Goal: Use online tool/utility: Utilize a website feature to perform a specific function

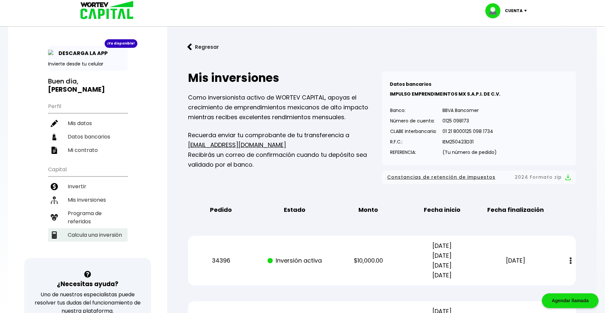
click at [89, 228] on li "Calcula una inversión" at bounding box center [87, 234] width 79 height 13
select select "1"
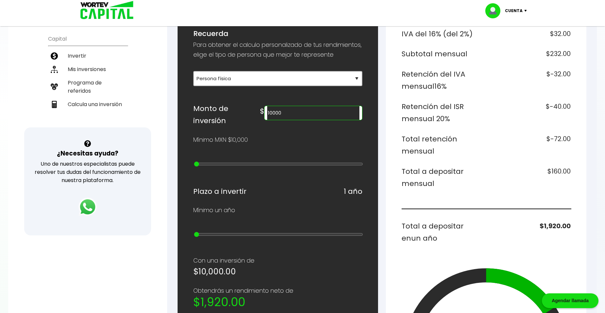
scroll to position [131, 0]
drag, startPoint x: 323, startPoint y: 123, endPoint x: 287, endPoint y: 123, distance: 36.0
click at [287, 123] on div "Monto de inversión $ 10000" at bounding box center [277, 114] width 169 height 25
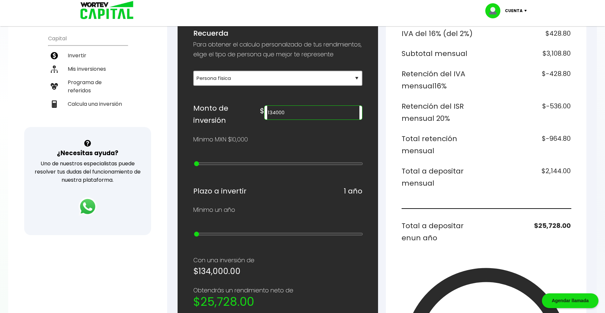
type input "134000"
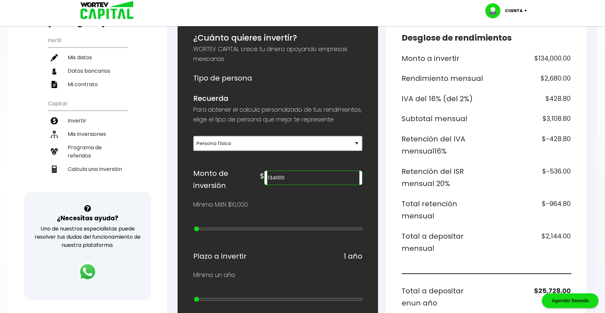
scroll to position [65, 0]
drag, startPoint x: 542, startPoint y: 237, endPoint x: 580, endPoint y: 233, distance: 37.8
click at [580, 233] on div "Desglose de rendimientos Monto a invertir $134,000.00 Rendimiento mensual $2,68…" at bounding box center [486, 296] width 200 height 548
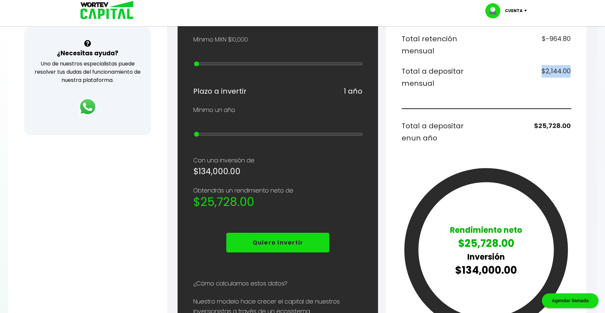
scroll to position [228, 0]
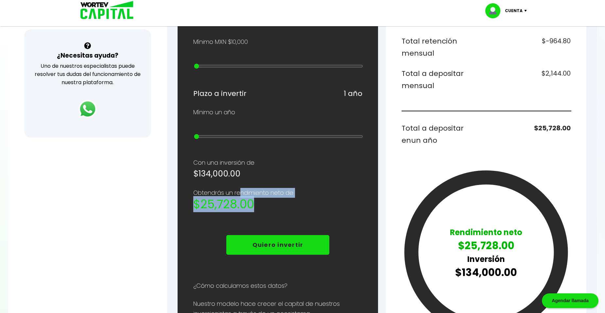
drag, startPoint x: 239, startPoint y: 195, endPoint x: 272, endPoint y: 210, distance: 36.5
click at [272, 210] on div "Obtendrás un rendimiento neto de $25,728.00" at bounding box center [277, 199] width 169 height 23
click at [172, 188] on div "Regresar Calcular una inversión ¿Cuánto quieres invertir? WORTEV CAPITAL crece …" at bounding box center [382, 111] width 430 height 623
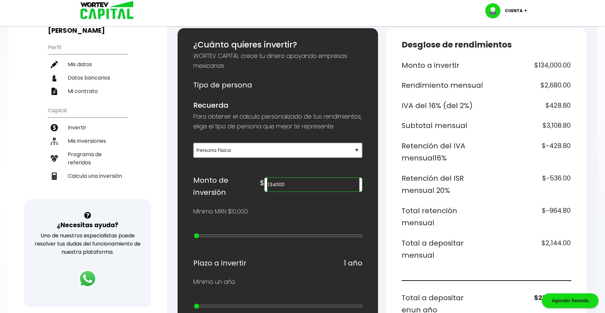
scroll to position [163, 0]
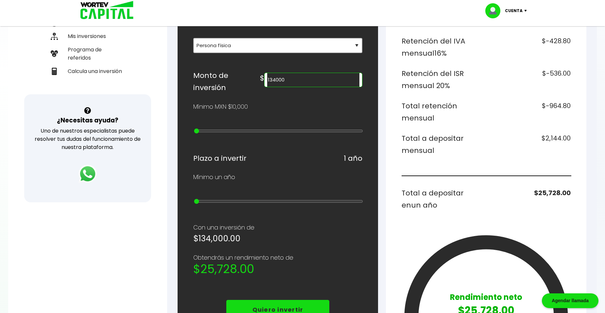
drag, startPoint x: 326, startPoint y: 93, endPoint x: 272, endPoint y: 92, distance: 53.6
click at [272, 92] on div "Monto de inversión $ 134000" at bounding box center [277, 81] width 169 height 25
click at [320, 86] on input "20000" at bounding box center [313, 80] width 92 height 14
click at [323, 72] on div "¿Cuánto quieres invertir? WORTEV CAPITAL crece tu dinero apoyando empresas mexi…" at bounding box center [277, 197] width 169 height 527
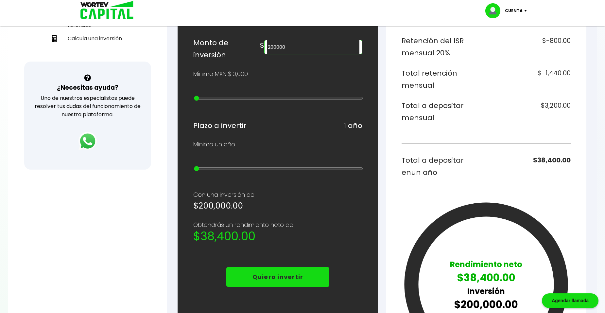
click at [279, 197] on p "Con una inversión de" at bounding box center [277, 195] width 169 height 10
drag, startPoint x: 192, startPoint y: 239, endPoint x: 275, endPoint y: 238, distance: 83.7
click at [275, 238] on div "¿Cuánto quieres invertir? WORTEV CAPITAL crece tu dinero apoyando empresas mexi…" at bounding box center [278, 165] width 200 height 548
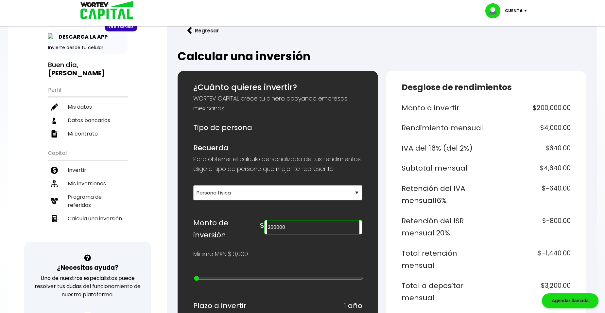
scroll to position [0, 0]
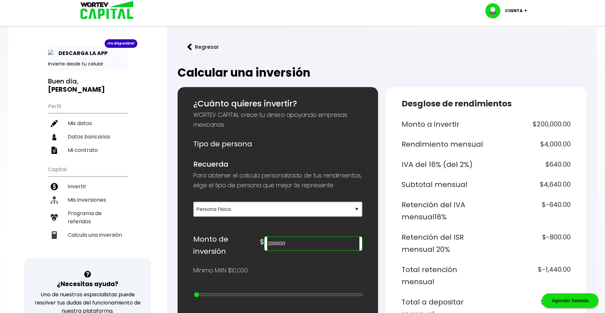
drag, startPoint x: 319, startPoint y: 255, endPoint x: 291, endPoint y: 253, distance: 28.2
click at [291, 250] on div "$ 200000" at bounding box center [311, 242] width 102 height 18
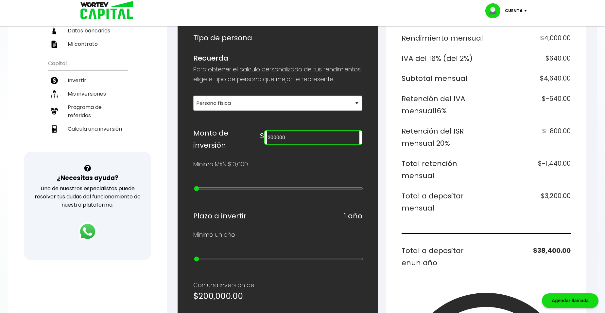
scroll to position [97, 0]
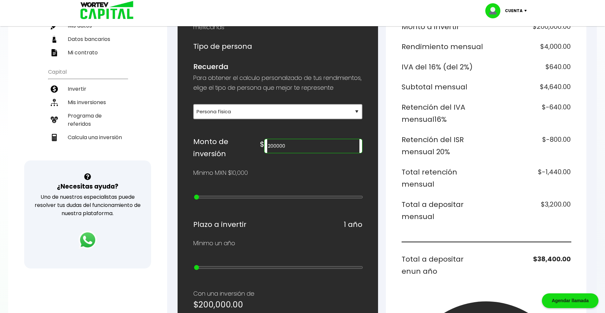
click at [331, 153] on input "200000" at bounding box center [313, 146] width 92 height 14
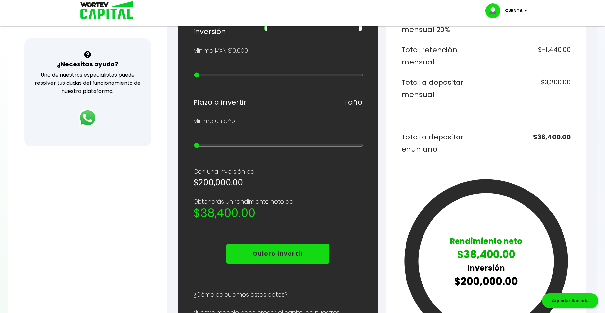
scroll to position [163, 0]
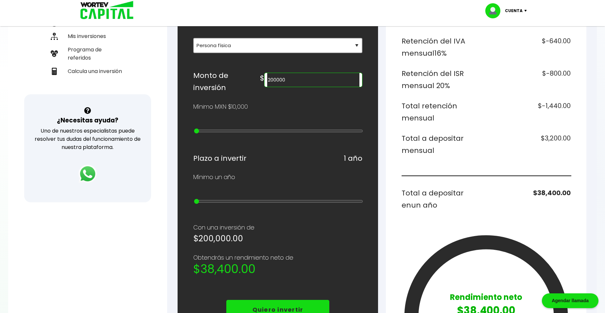
click at [306, 87] on input "200000" at bounding box center [313, 80] width 92 height 14
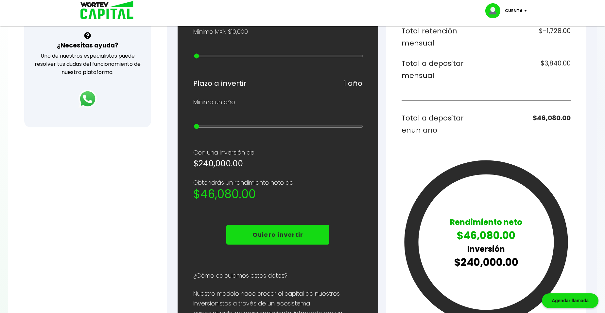
scroll to position [294, 0]
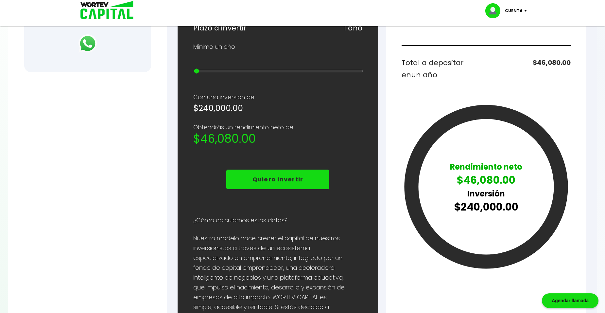
type input "240000"
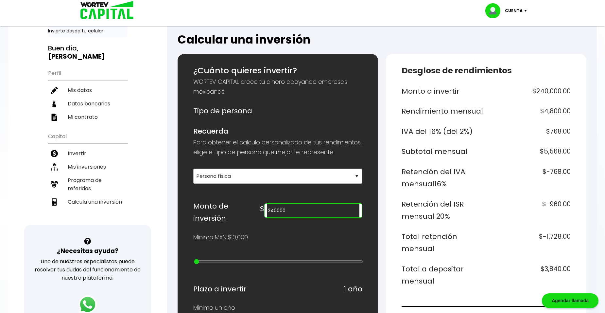
scroll to position [33, 0]
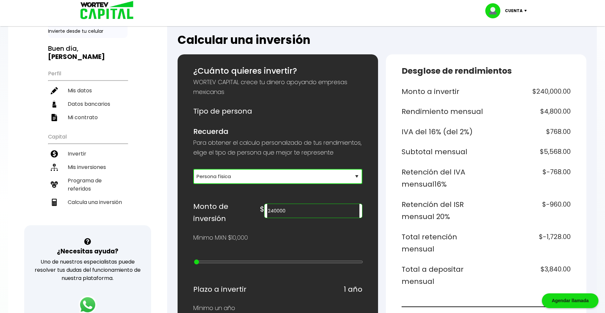
click at [269, 184] on select "Selecciona tu tipo de persona Persona Física que emite factura Persona física P…" at bounding box center [277, 176] width 169 height 15
click at [276, 112] on h6 "Tipo de persona" at bounding box center [277, 111] width 169 height 12
click at [353, 184] on select "Selecciona tu tipo de persona Persona Física que emite factura Persona física P…" at bounding box center [277, 176] width 169 height 15
click at [193, 178] on select "Selecciona tu tipo de persona Persona Física que emite factura Persona física P…" at bounding box center [277, 176] width 169 height 15
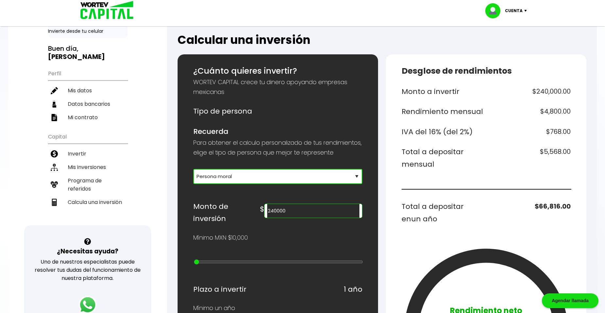
click at [330, 217] on input "240000" at bounding box center [313, 211] width 92 height 14
drag, startPoint x: 321, startPoint y: 219, endPoint x: 266, endPoint y: 214, distance: 54.4
click at [267, 216] on div "Monto de inversión $ 240000" at bounding box center [277, 212] width 169 height 25
click at [305, 184] on select "Selecciona tu tipo de persona Persona Física que emite factura Persona física P…" at bounding box center [277, 176] width 169 height 15
select select "1"
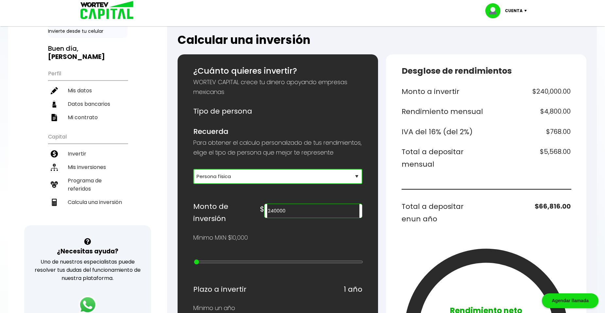
click at [193, 178] on select "Selecciona tu tipo de persona Persona Física que emite factura Persona física P…" at bounding box center [277, 176] width 169 height 15
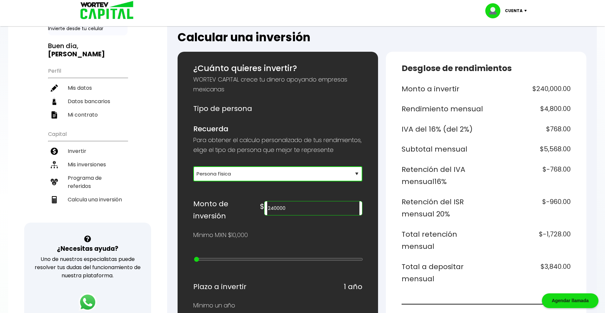
scroll to position [98, 0]
